Goal: Navigation & Orientation: Understand site structure

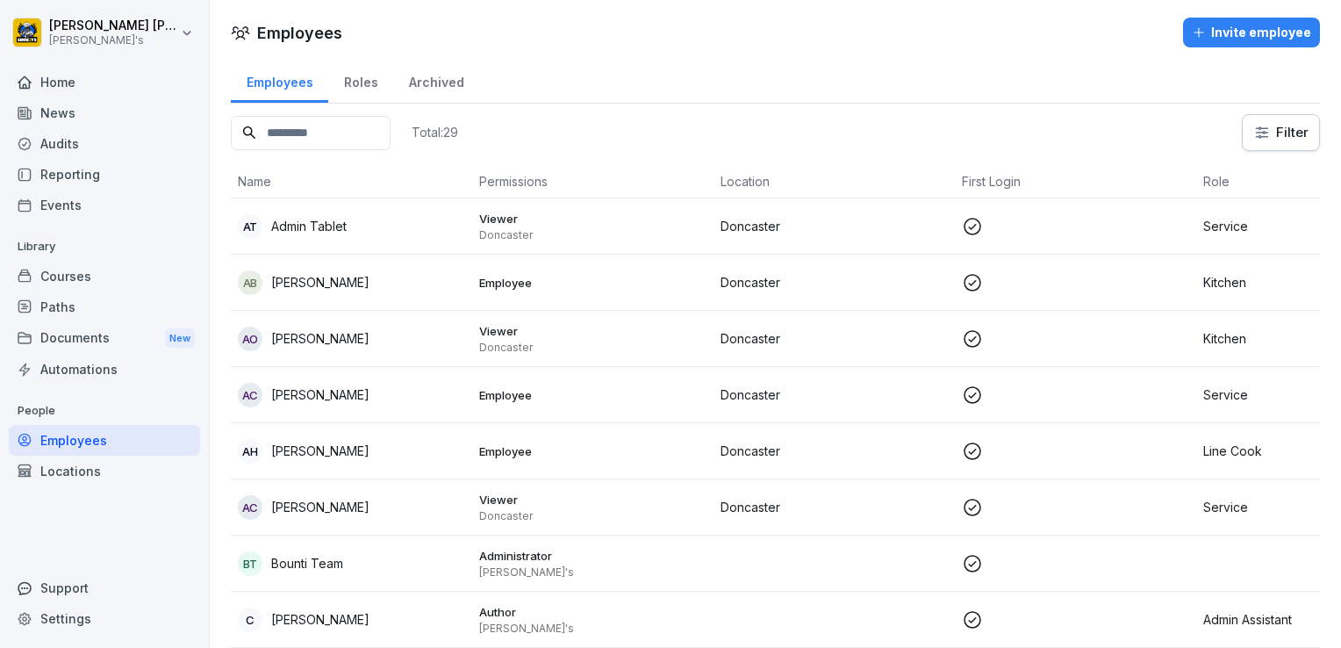
click at [67, 77] on div "Home" at bounding box center [104, 82] width 191 height 31
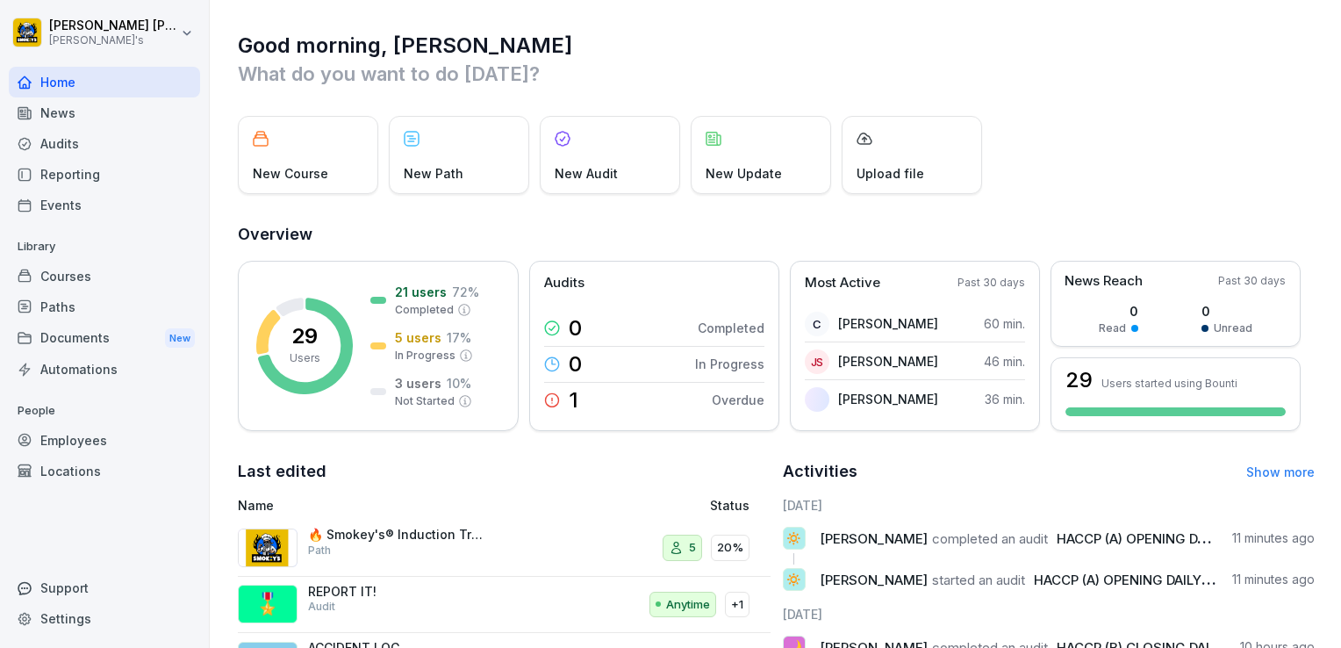
click at [71, 172] on div "Reporting" at bounding box center [104, 174] width 191 height 31
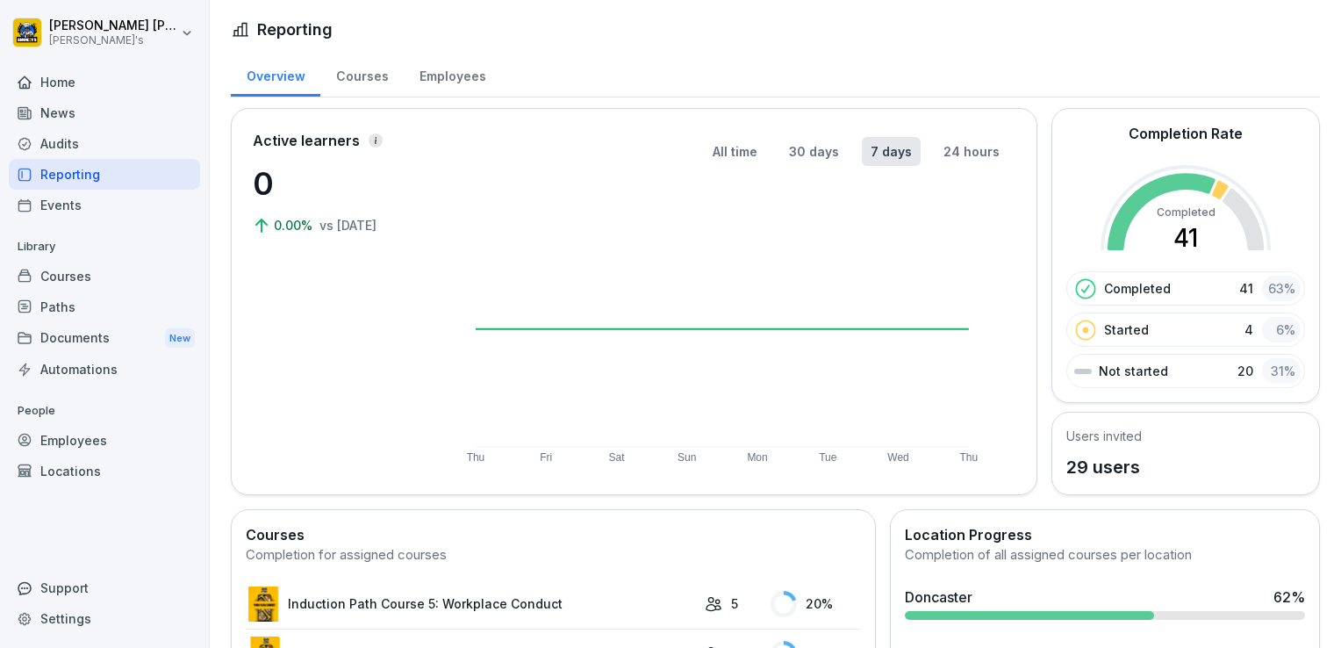
click at [70, 149] on div "Audits" at bounding box center [104, 143] width 191 height 31
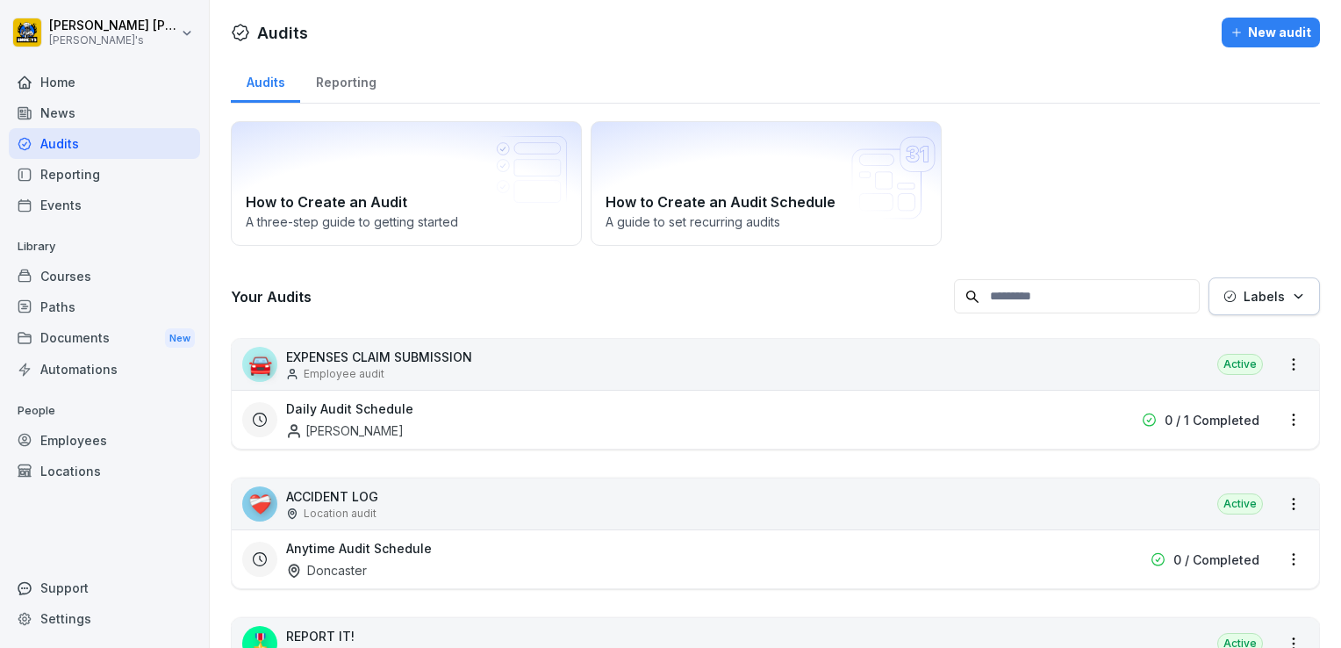
click at [358, 80] on div "Reporting" at bounding box center [345, 80] width 91 height 45
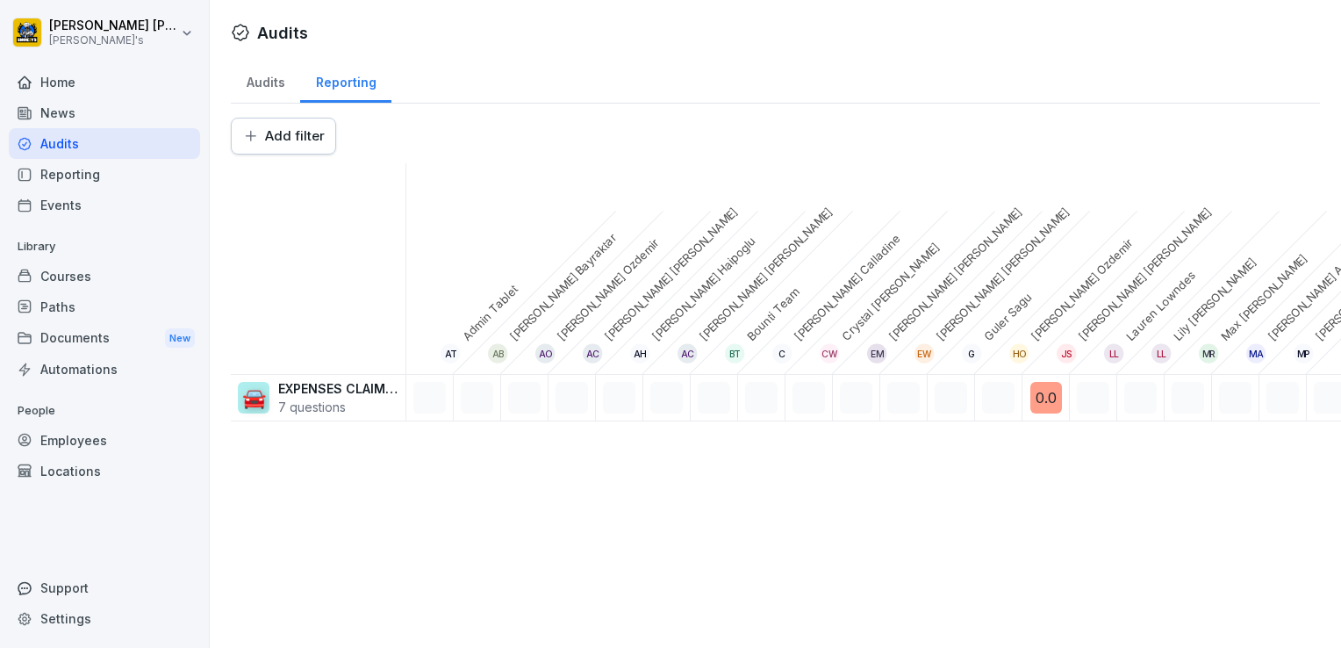
click at [75, 178] on div "Reporting" at bounding box center [104, 174] width 191 height 31
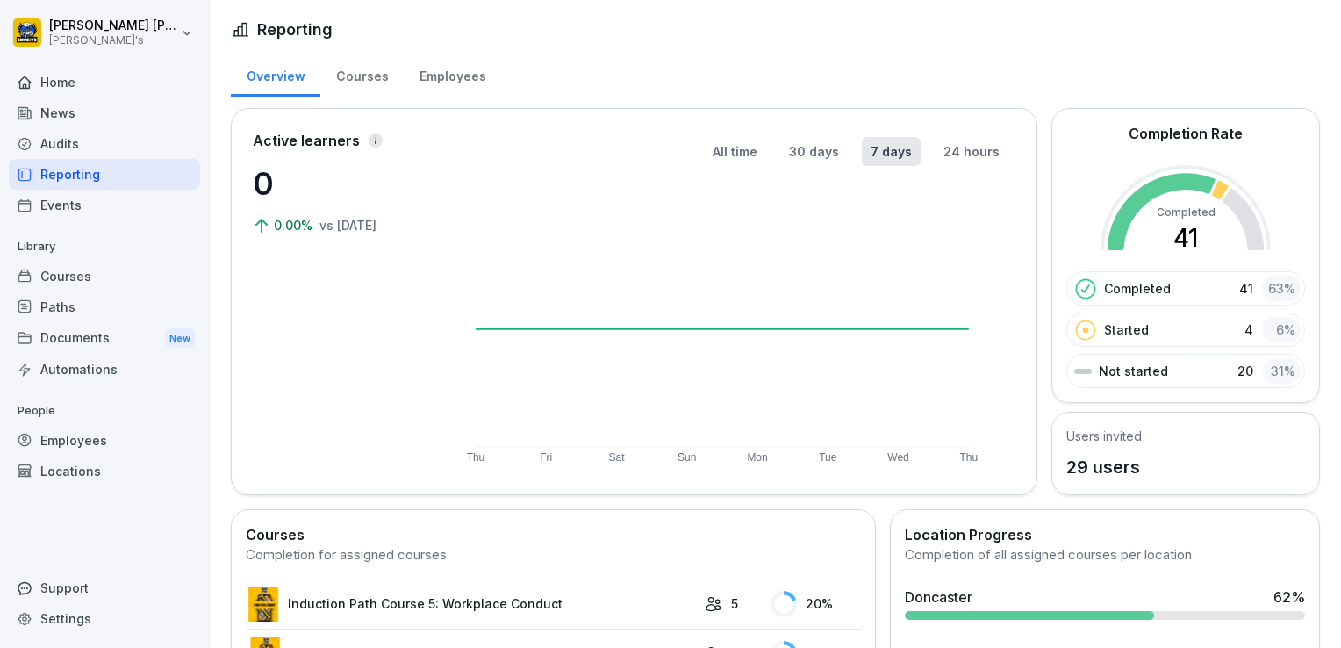
click at [59, 139] on div "Audits" at bounding box center [104, 143] width 191 height 31
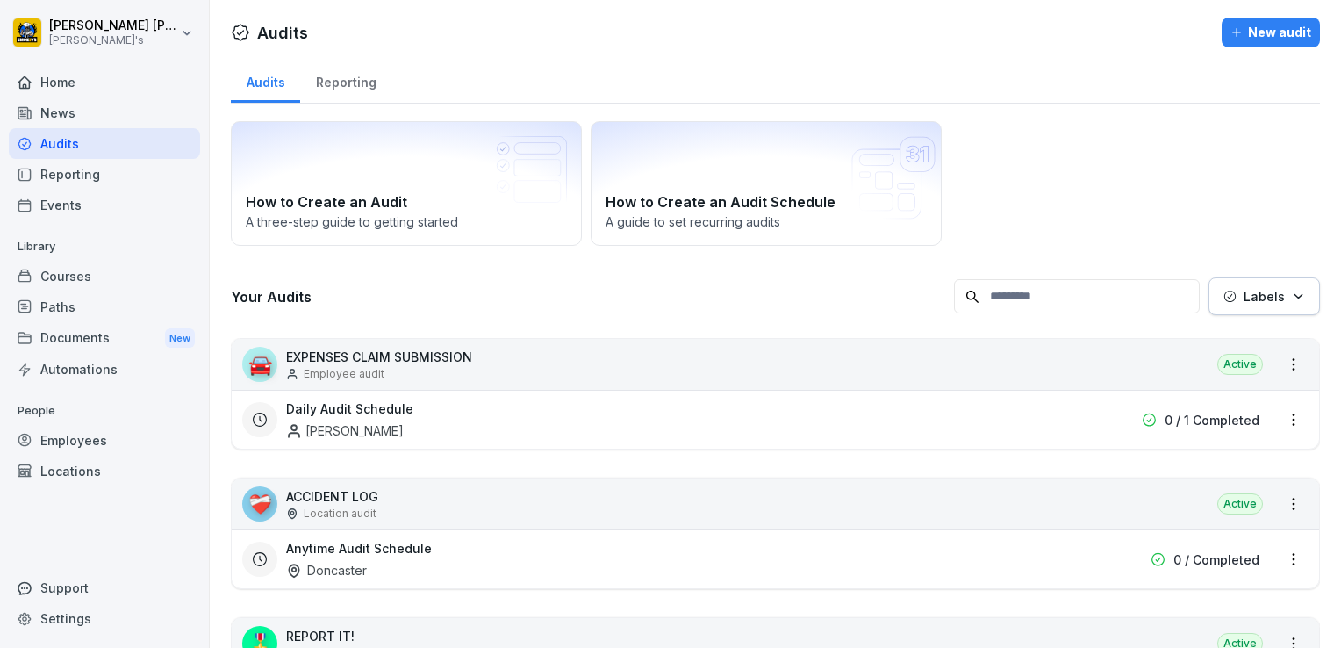
click at [338, 79] on div "Reporting" at bounding box center [345, 80] width 91 height 45
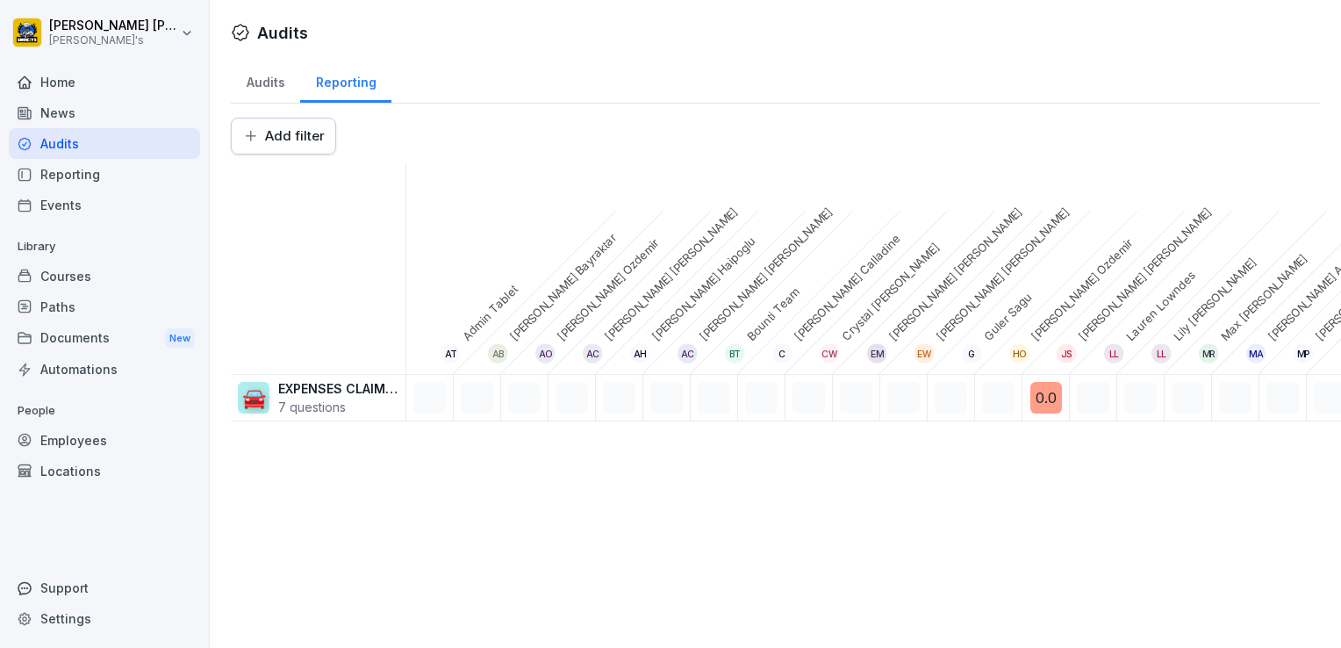
click at [54, 177] on div "Reporting" at bounding box center [104, 174] width 191 height 31
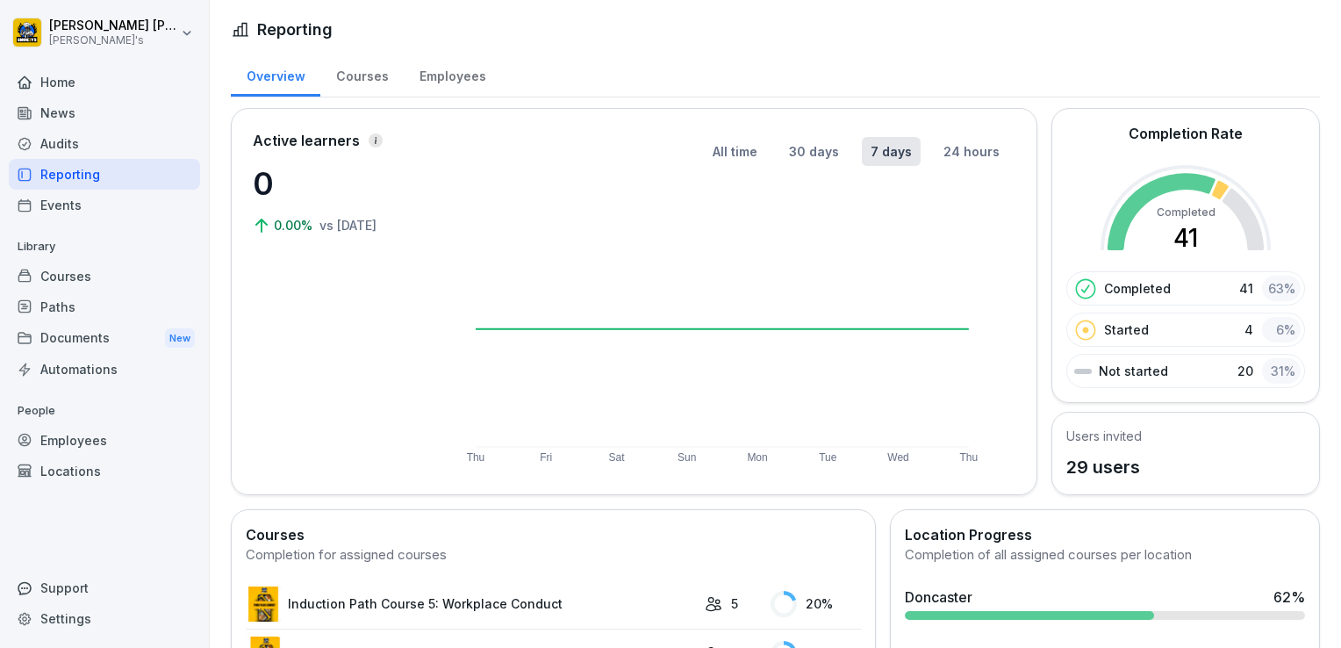
click at [436, 72] on div "Employees" at bounding box center [452, 74] width 97 height 45
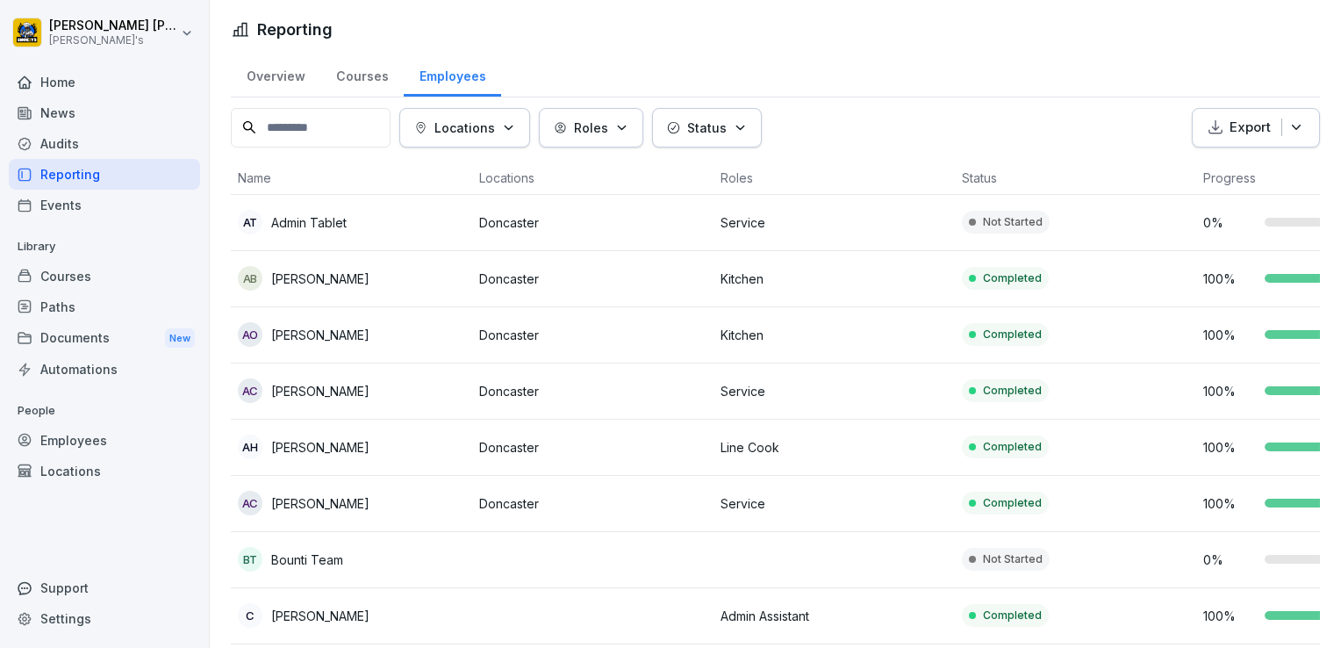
click at [366, 81] on div "Courses" at bounding box center [361, 74] width 83 height 45
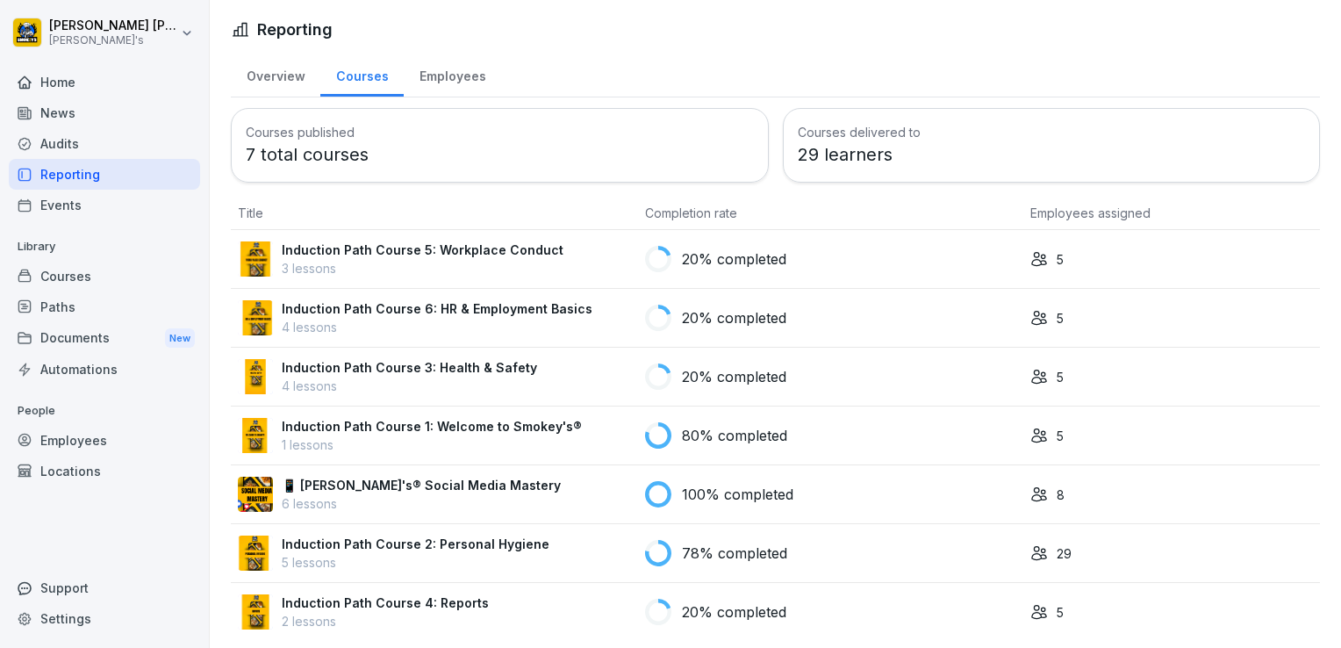
click at [288, 78] on div "Overview" at bounding box center [276, 74] width 90 height 45
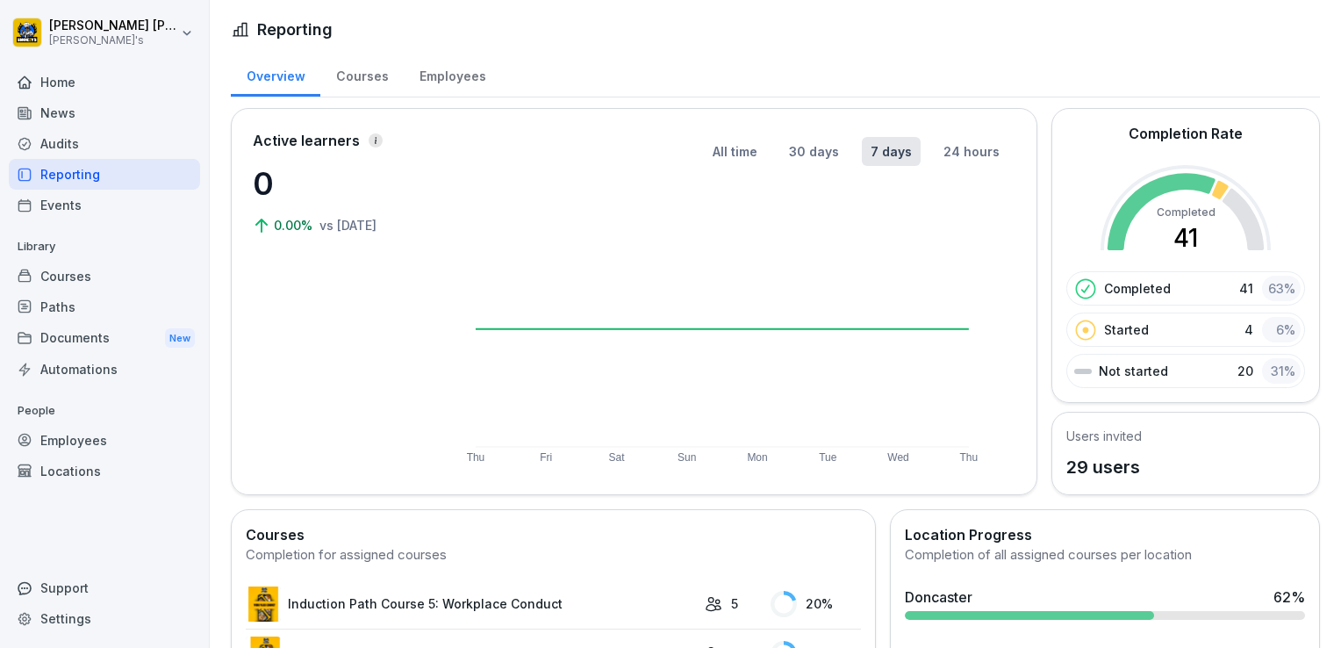
click at [56, 75] on div "Home" at bounding box center [104, 82] width 191 height 31
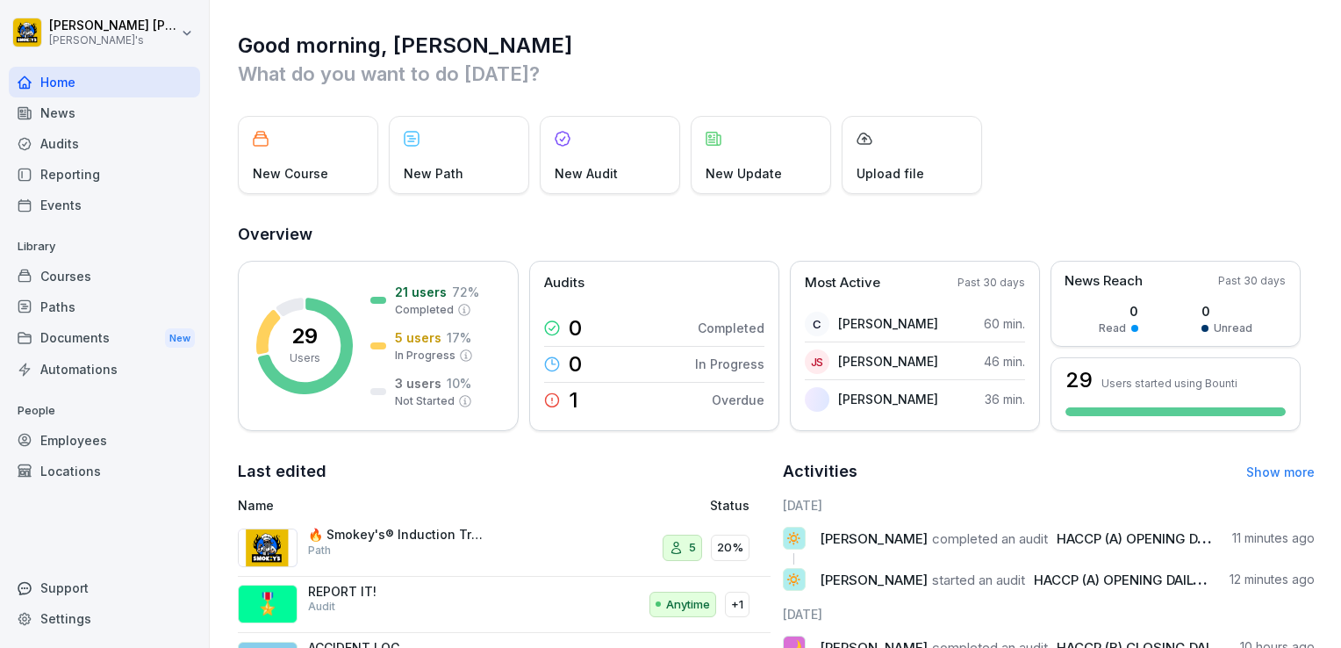
click at [327, 592] on p "REPORT IT!" at bounding box center [396, 592] width 176 height 16
